Goal: Transaction & Acquisition: Purchase product/service

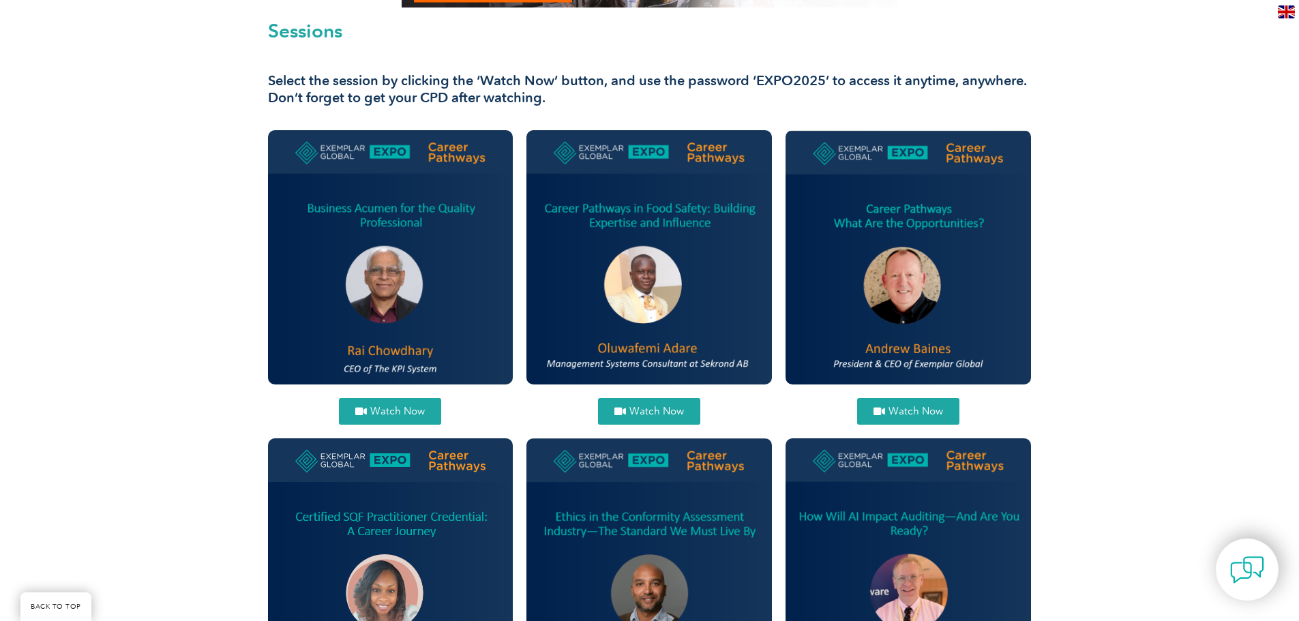
scroll to position [545, 0]
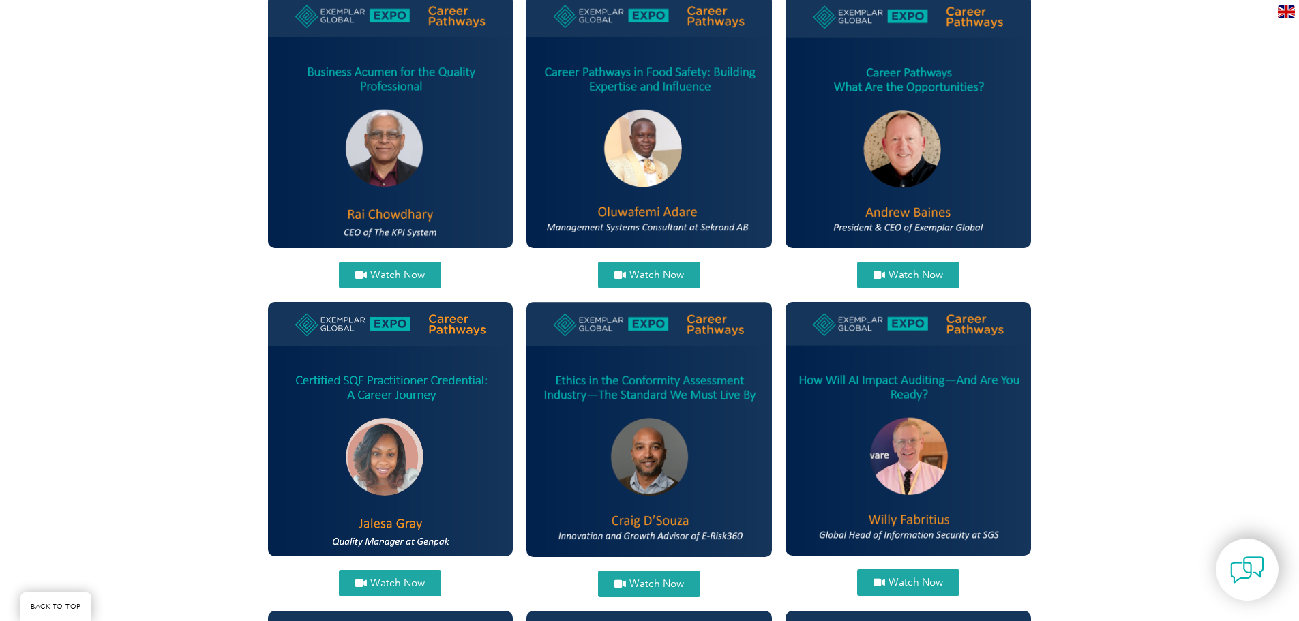
click at [434, 269] on link "Watch Now" at bounding box center [390, 275] width 102 height 27
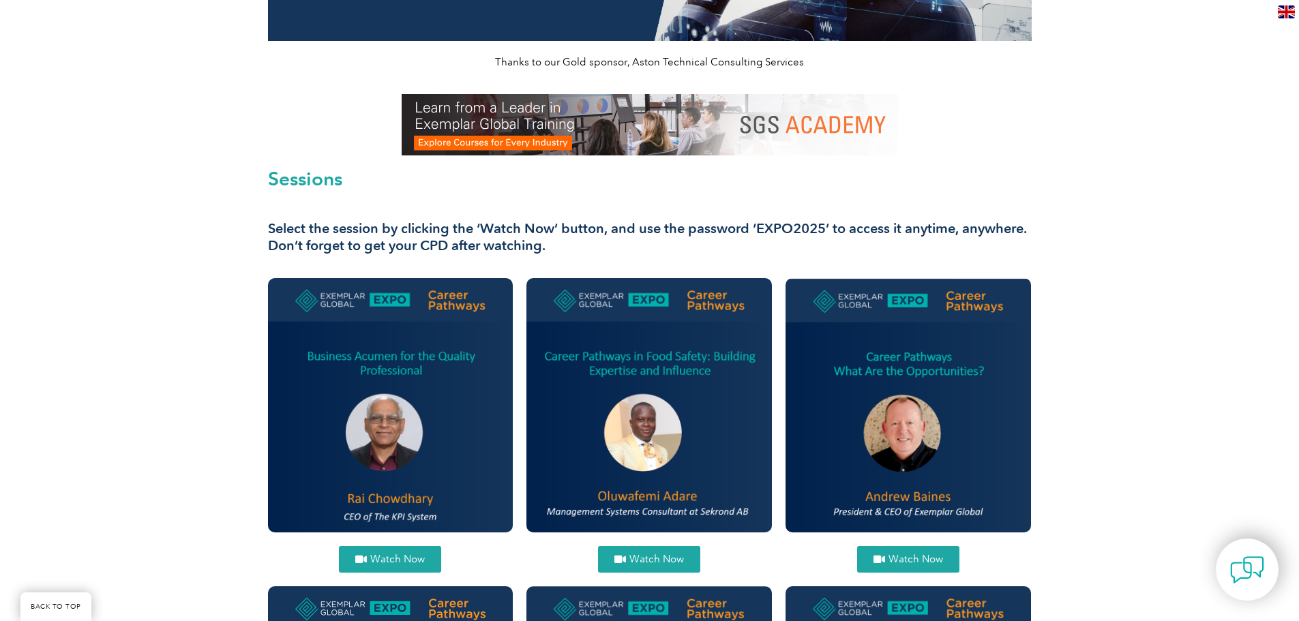
scroll to position [0, 0]
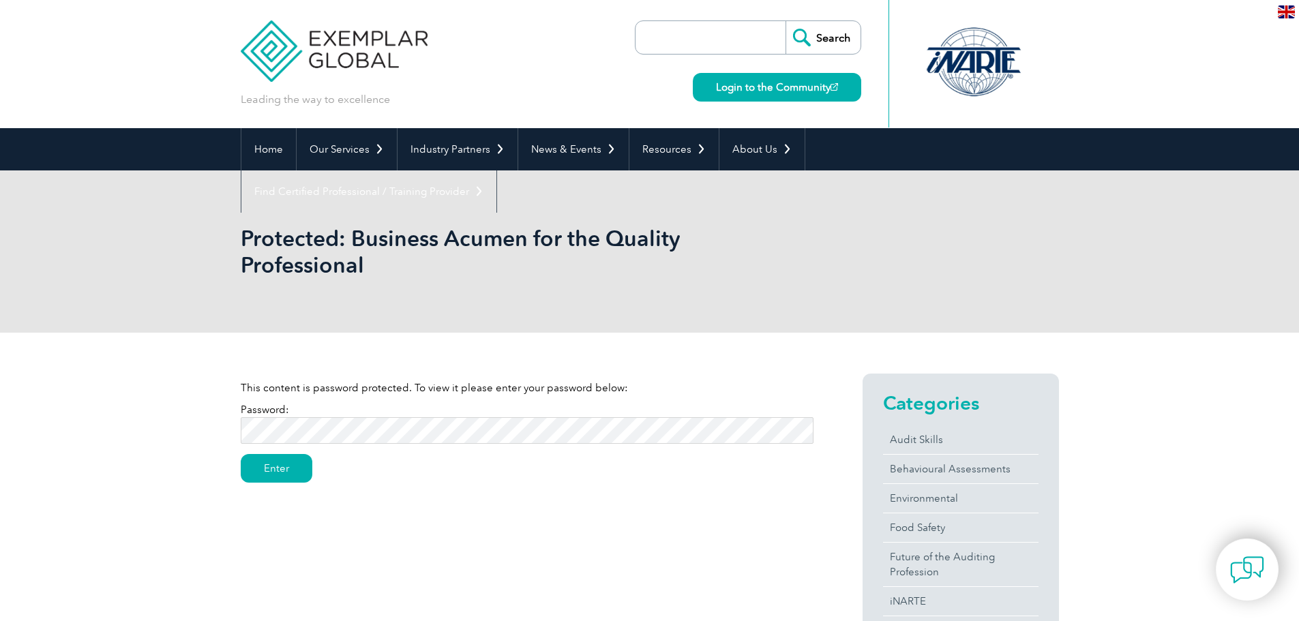
click at [526, 417] on p "Password: Enter" at bounding box center [527, 426] width 573 height 48
click at [523, 417] on p "Password: Enter" at bounding box center [527, 426] width 573 height 48
click at [278, 456] on input "Enter" at bounding box center [277, 468] width 72 height 29
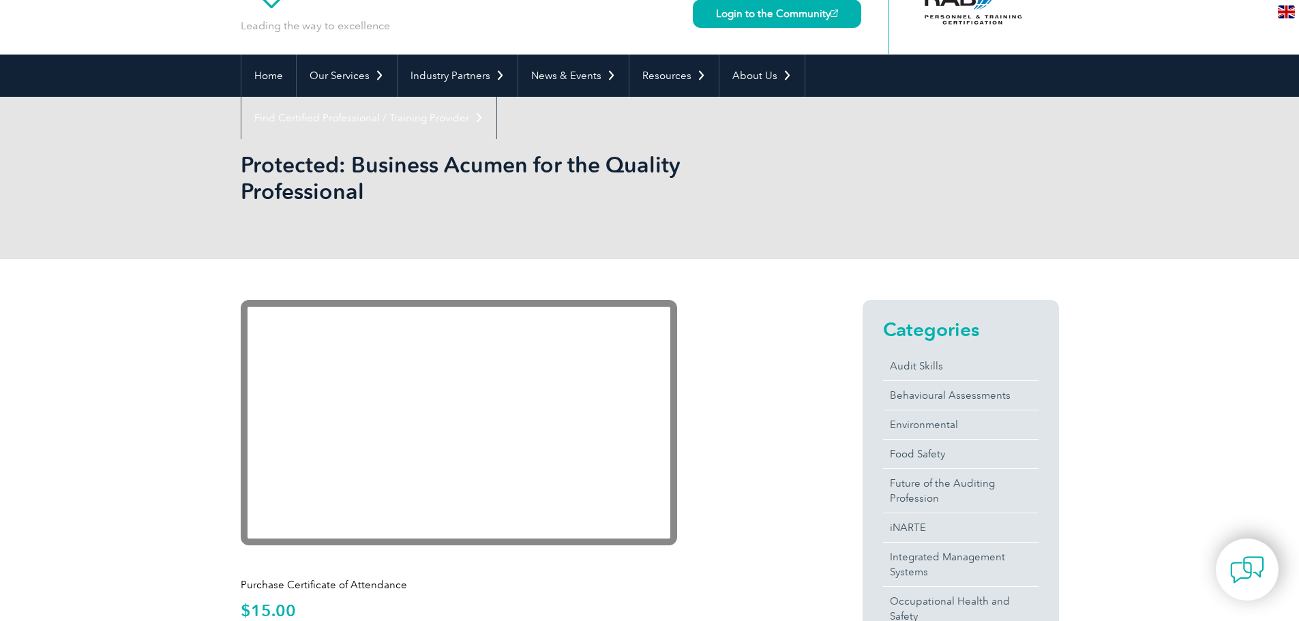
scroll to position [136, 0]
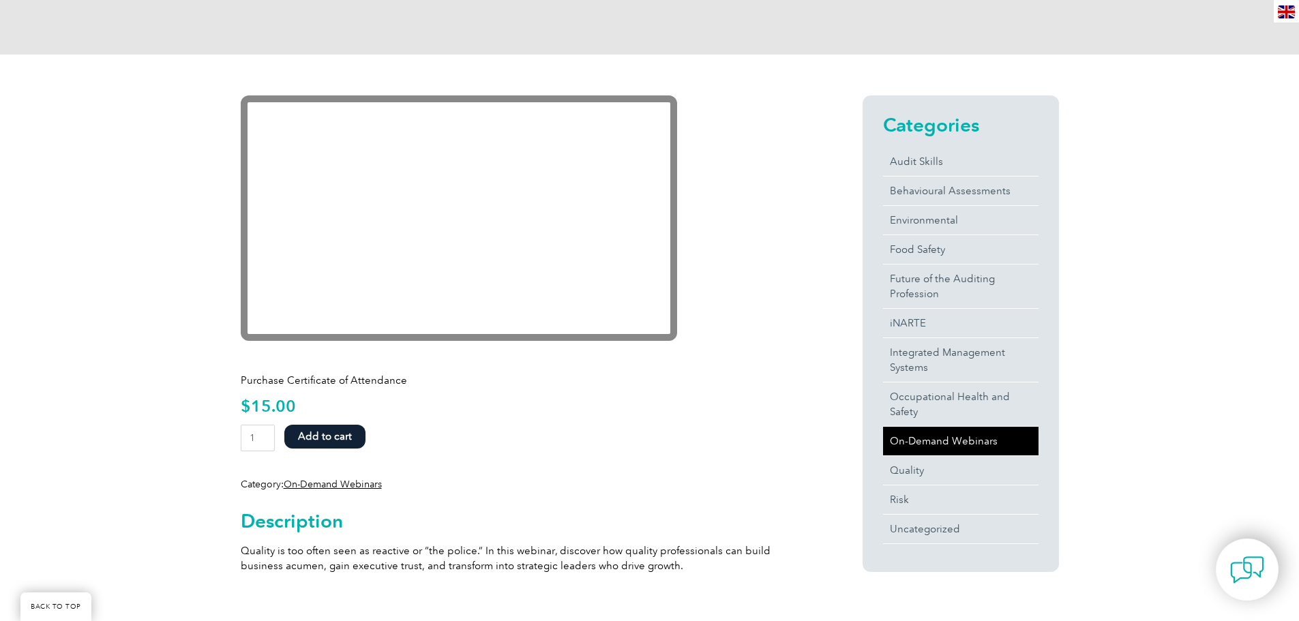
scroll to position [273, 0]
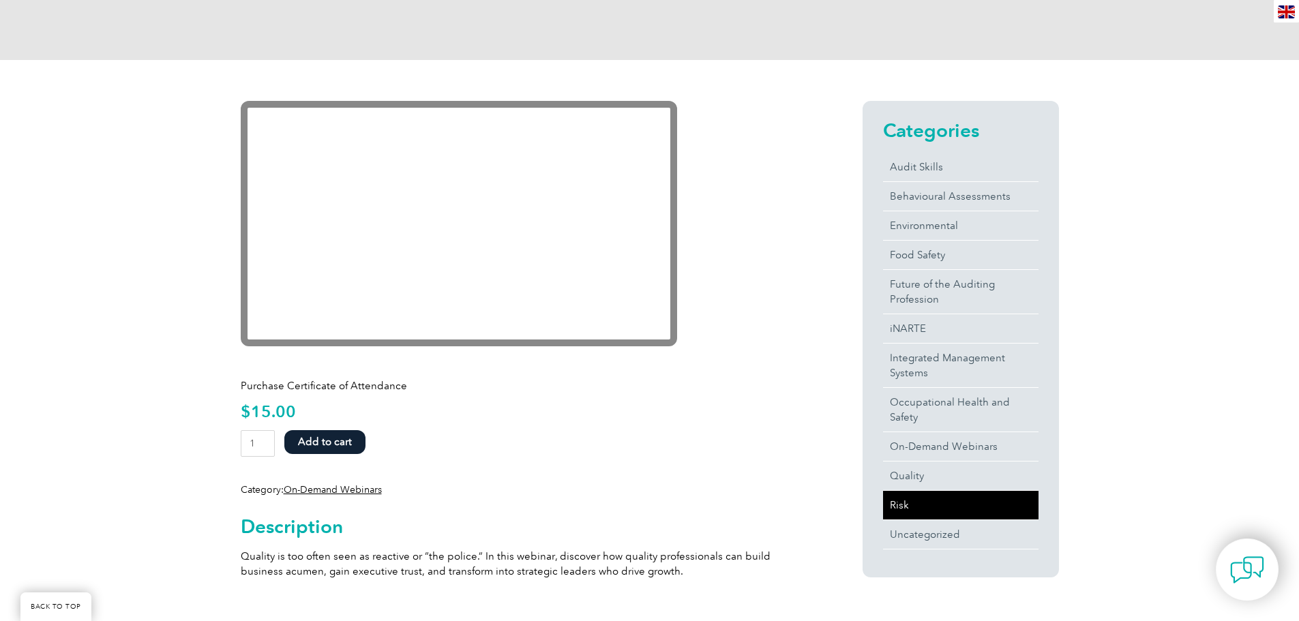
click at [926, 513] on link "Risk" at bounding box center [960, 505] width 155 height 29
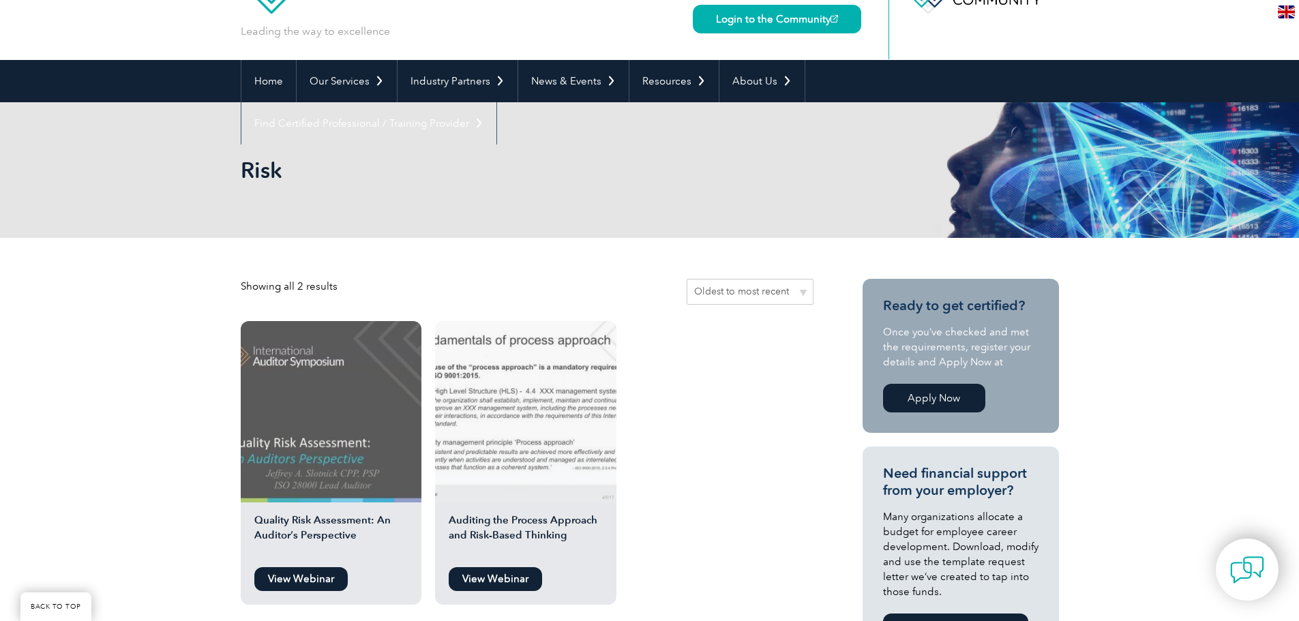
scroll to position [205, 0]
